Goal: Task Accomplishment & Management: Use online tool/utility

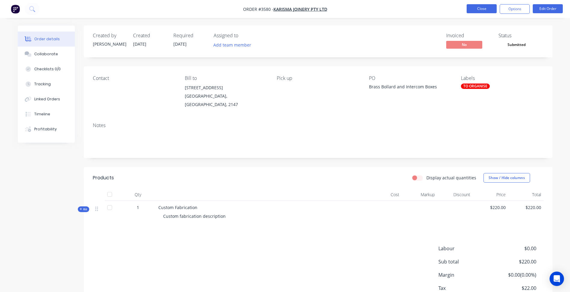
click at [483, 10] on button "Close" at bounding box center [482, 8] width 30 height 9
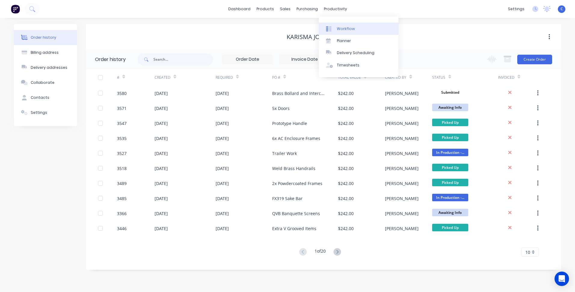
click at [337, 29] on div "Workflow" at bounding box center [346, 28] width 18 height 5
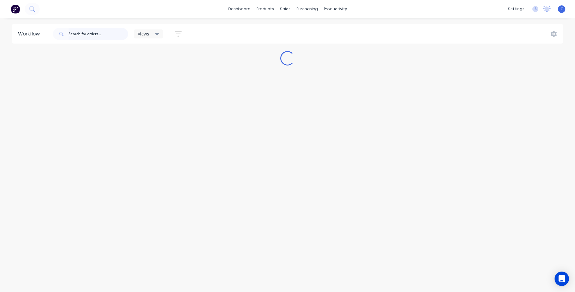
click at [103, 33] on input "text" at bounding box center [98, 34] width 59 height 12
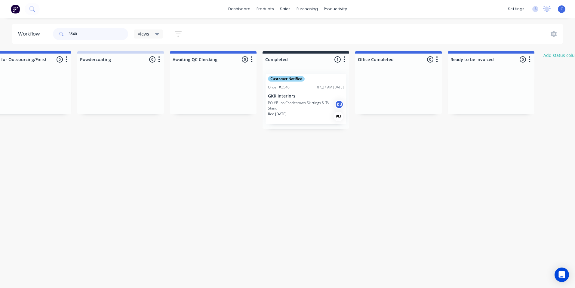
scroll to position [0, 987]
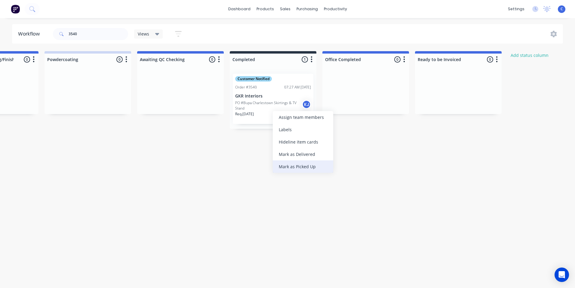
click at [300, 162] on div "Mark as Picked Up" at bounding box center [303, 166] width 60 height 12
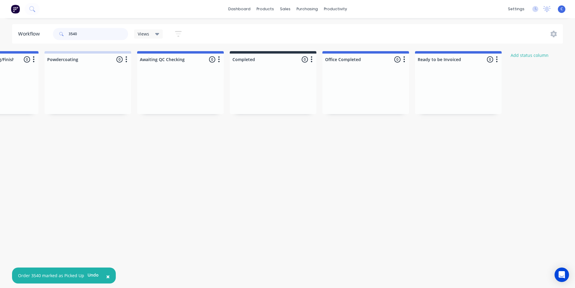
drag, startPoint x: 95, startPoint y: 34, endPoint x: 9, endPoint y: 32, distance: 85.4
click at [9, 32] on div "Workflow 3540 Views Save new view None (Default) edit Show/Hide statuses Show l…" at bounding box center [287, 34] width 575 height 20
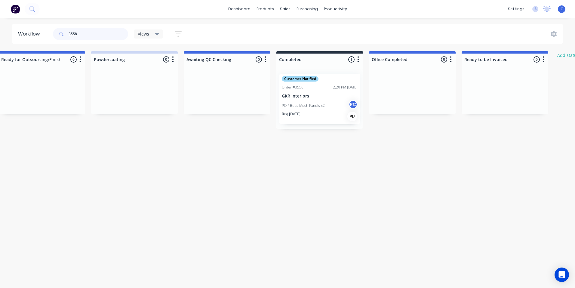
scroll to position [0, 944]
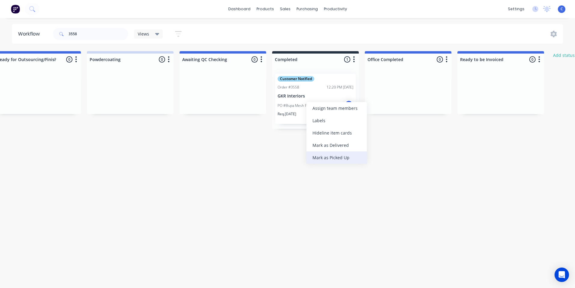
click at [333, 155] on div "Mark as Picked Up" at bounding box center [336, 157] width 60 height 12
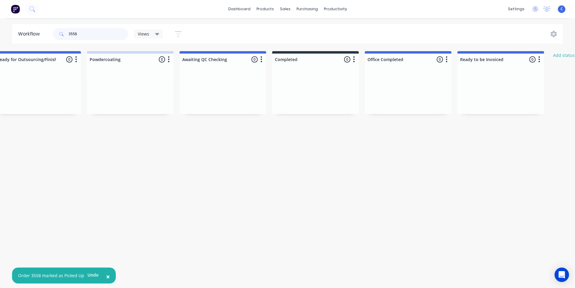
drag, startPoint x: 87, startPoint y: 35, endPoint x: 23, endPoint y: 36, distance: 64.3
click at [23, 36] on header "Workflow 3558 Views Save new view None (Default) edit Show/Hide statuses Show l…" at bounding box center [287, 34] width 551 height 20
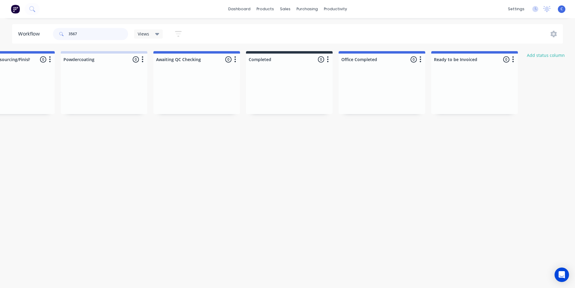
scroll to position [0, 1038]
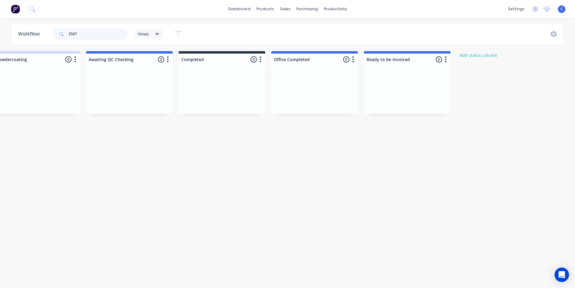
type input "3567"
